Goal: Information Seeking & Learning: Learn about a topic

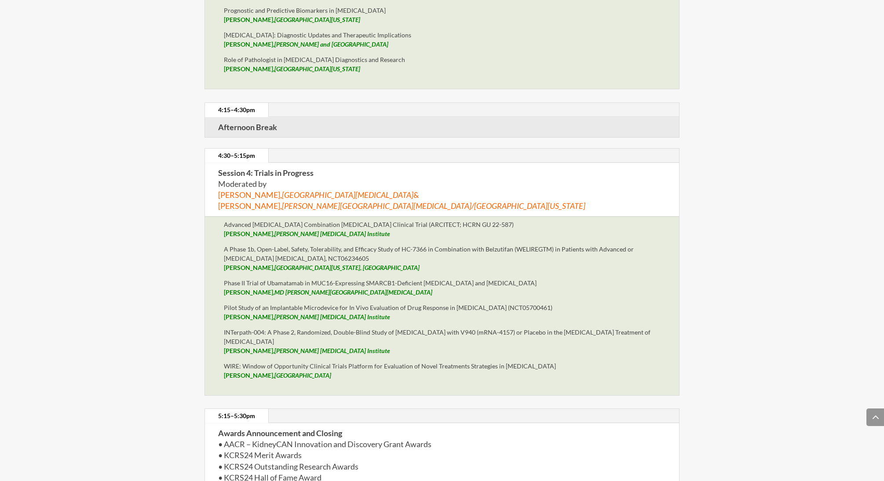
scroll to position [3095, 0]
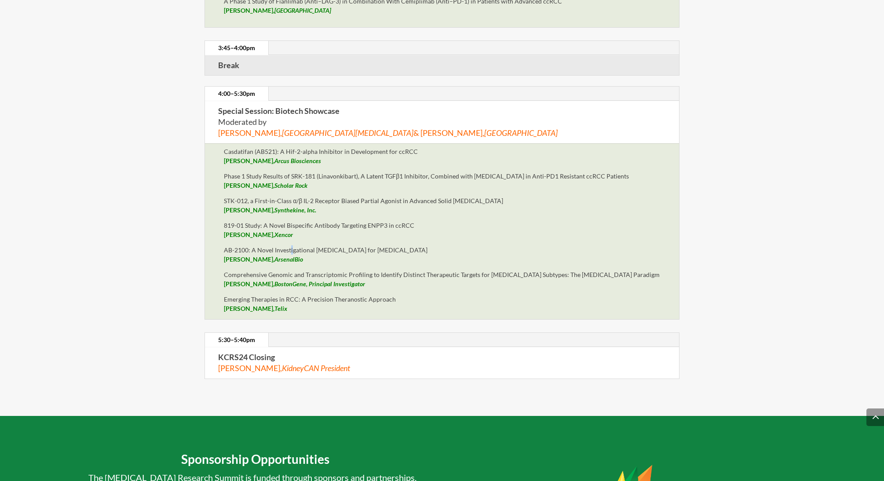
drag, startPoint x: 290, startPoint y: 242, endPoint x: 274, endPoint y: 243, distance: 16.3
click at [291, 245] on p "AB-2100: A Novel Investigational [MEDICAL_DATA] for [MEDICAL_DATA] [PERSON_NAME…" at bounding box center [442, 257] width 436 height 25
click at [229, 245] on p "AB-2100: A Novel Investigational [MEDICAL_DATA] for [MEDICAL_DATA] [PERSON_NAME…" at bounding box center [442, 257] width 436 height 25
click at [223, 240] on div "Casdatifan (AB521): A Hif-2-alpha Inhibitor in Development for ccRCC [PERSON_NA…" at bounding box center [441, 231] width 475 height 176
click at [251, 245] on p "AB-2100: A Novel Investigational [MEDICAL_DATA] for [MEDICAL_DATA] [PERSON_NAME…" at bounding box center [442, 257] width 436 height 25
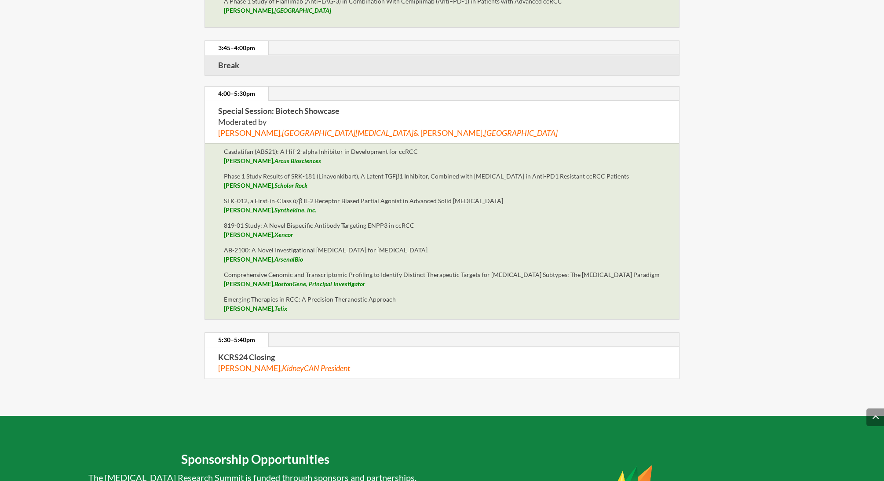
click at [223, 242] on div "Casdatifan (AB521): A Hif-2-alpha Inhibitor in Development for ccRCC [PERSON_NA…" at bounding box center [441, 231] width 475 height 176
drag, startPoint x: 224, startPoint y: 242, endPoint x: 444, endPoint y: 243, distance: 219.8
click at [444, 242] on div "Casdatifan (AB521): A Hif-2-alpha Inhibitor in Development for ccRCC [PERSON_NA…" at bounding box center [441, 231] width 475 height 176
copy p "AB-2100: A Novel Investigational [MEDICAL_DATA] for [MEDICAL_DATA]"
drag, startPoint x: 157, startPoint y: 251, endPoint x: 192, endPoint y: 243, distance: 35.5
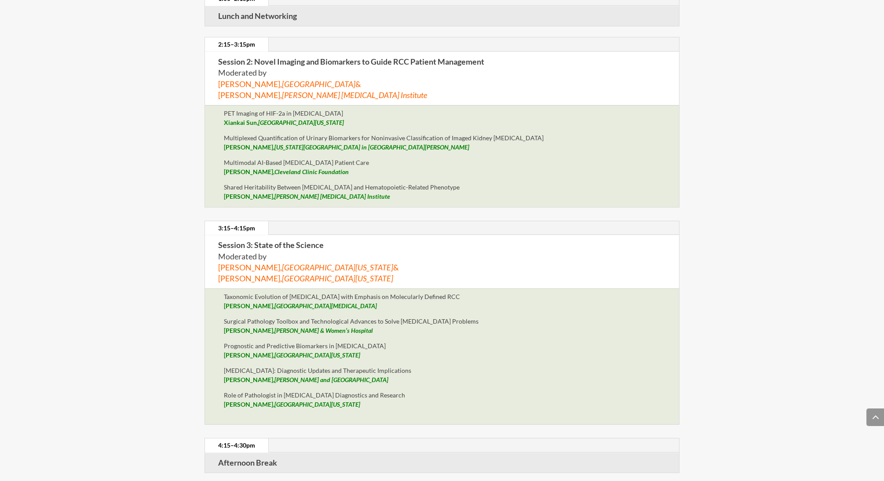
scroll to position [0, 0]
